Goal: Task Accomplishment & Management: Manage account settings

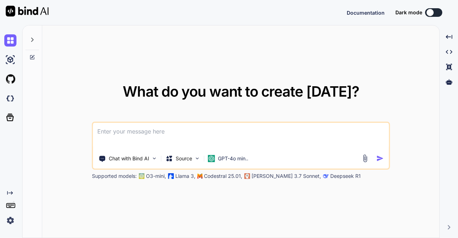
click at [7, 220] on img at bounding box center [10, 221] width 12 height 12
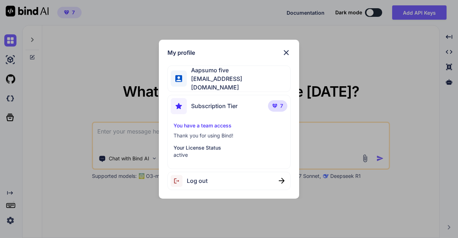
click at [196, 179] on span "Log out" at bounding box center [197, 181] width 21 height 9
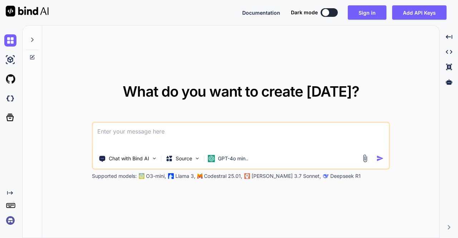
type textarea "x"
click at [9, 222] on img at bounding box center [10, 221] width 12 height 12
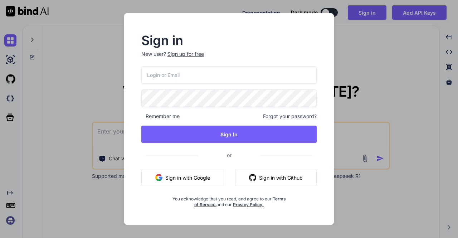
click at [189, 77] on input "email" at bounding box center [229, 75] width 176 height 18
paste input "qwe12#QWEGM"
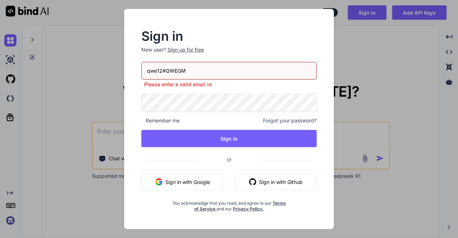
click at [193, 70] on input "qwe12#QWEGM" at bounding box center [229, 71] width 176 height 18
type input "q"
paste input "[EMAIL_ADDRESS][DOMAIN_NAME]"
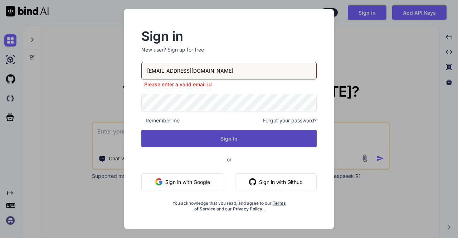
type input "[EMAIL_ADDRESS][DOMAIN_NAME]"
click at [209, 140] on button "Sign In" at bounding box center [229, 138] width 176 height 17
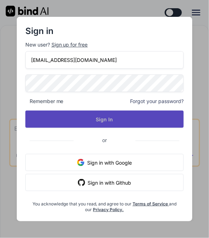
click at [117, 120] on button "Sign In" at bounding box center [104, 119] width 159 height 17
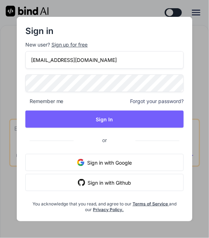
click at [31, 62] on input "[EMAIL_ADDRESS][DOMAIN_NAME]" at bounding box center [104, 60] width 159 height 18
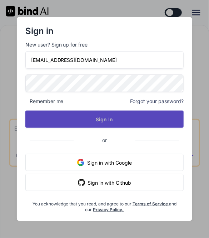
click at [121, 116] on button "Sign In" at bounding box center [104, 119] width 159 height 17
